Goal: Task Accomplishment & Management: Complete application form

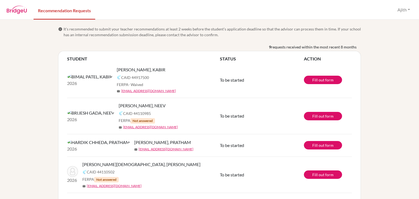
scroll to position [188, 0]
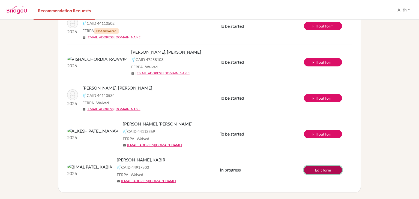
click at [328, 171] on link "Edit form" at bounding box center [323, 170] width 38 height 8
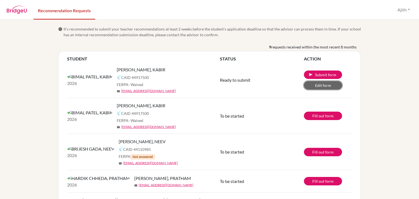
click at [322, 85] on link "Edit form" at bounding box center [323, 85] width 38 height 8
click at [333, 76] on button "send Submit form" at bounding box center [323, 75] width 38 height 8
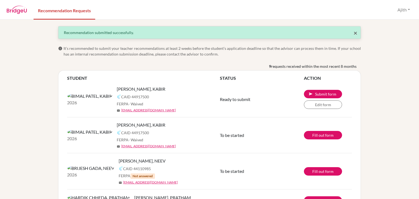
click at [356, 33] on span "×" at bounding box center [355, 33] width 4 height 8
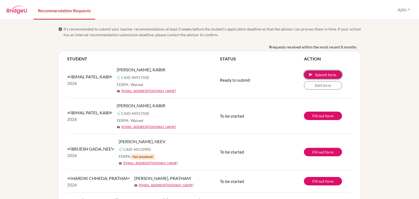
click at [332, 75] on button "send Submit form" at bounding box center [323, 75] width 38 height 8
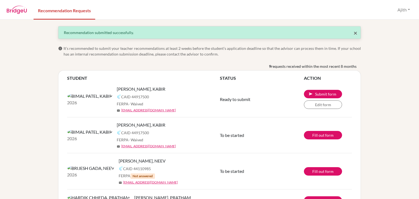
click at [356, 34] on span "×" at bounding box center [355, 33] width 4 height 8
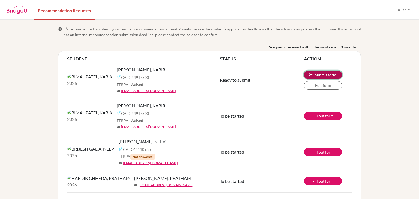
click at [337, 74] on button "send Submit form" at bounding box center [323, 75] width 38 height 8
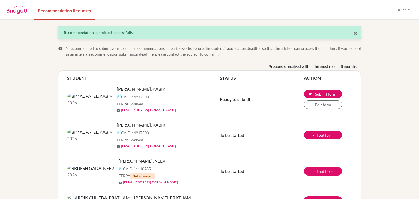
click at [355, 35] on span "×" at bounding box center [355, 33] width 4 height 8
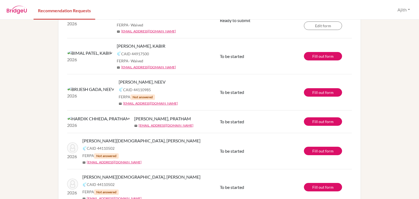
scroll to position [188, 0]
